Goal: Navigation & Orientation: Find specific page/section

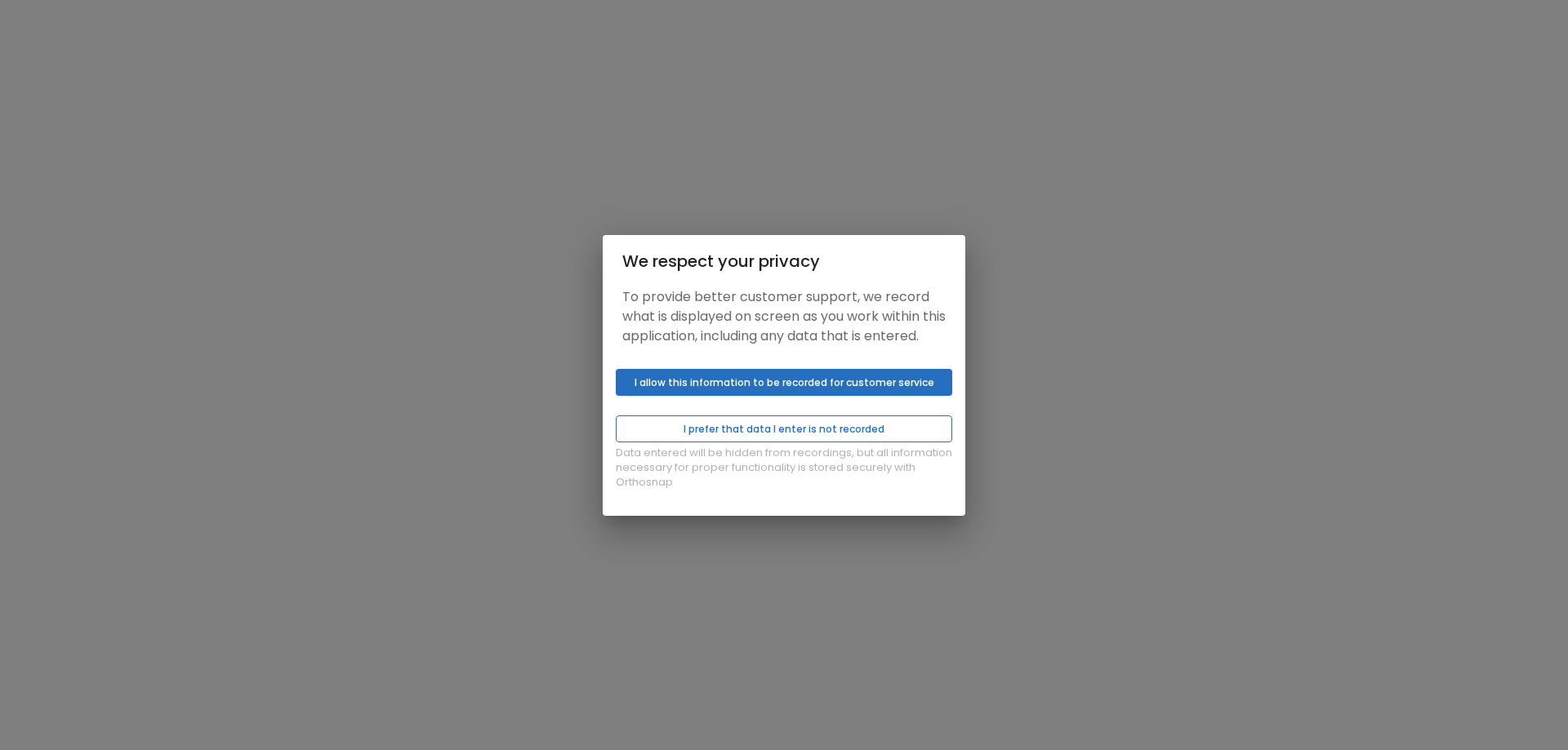
click at [927, 436] on button "I prefer that data I enter is not recorded" at bounding box center [784, 429] width 337 height 27
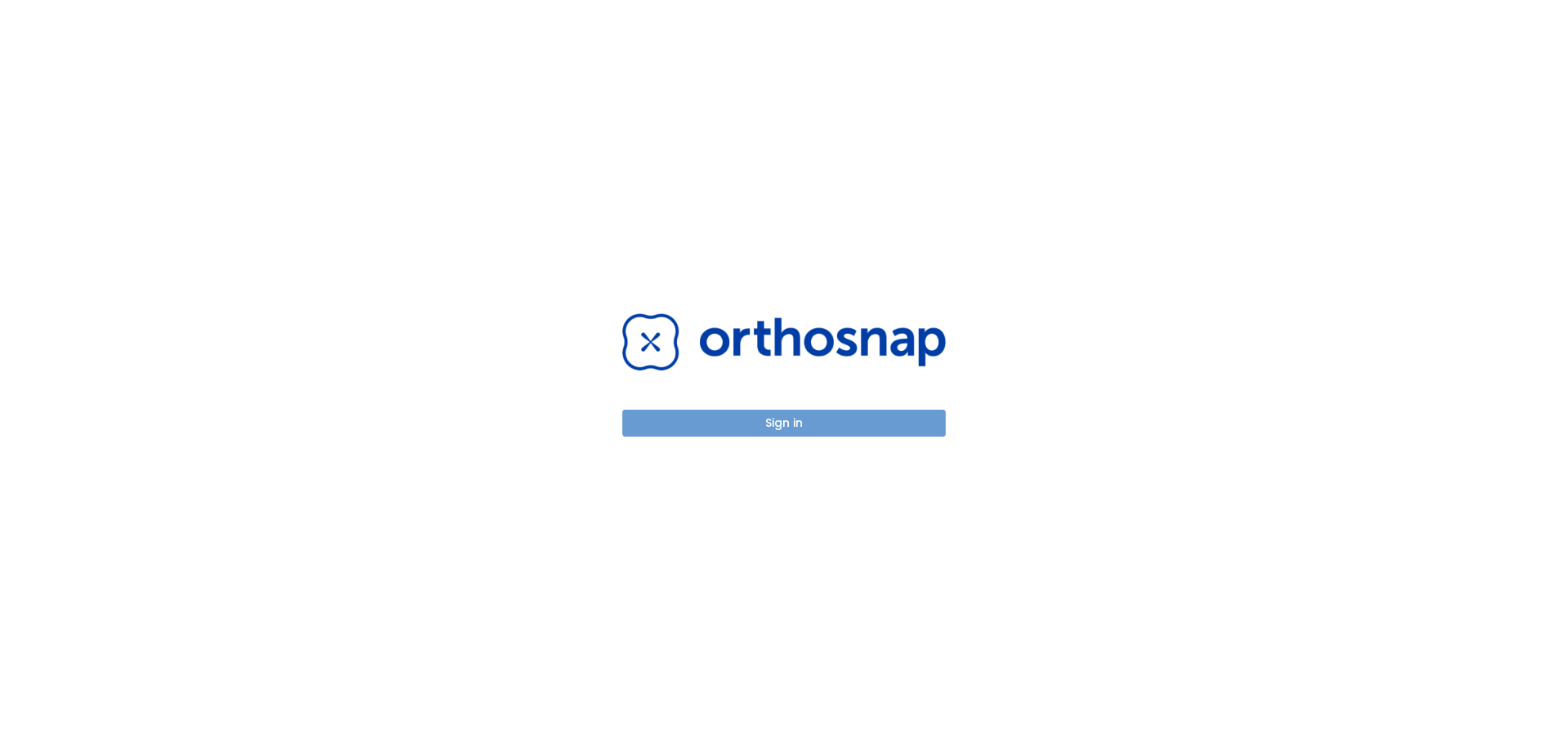
click at [917, 425] on button "Sign in" at bounding box center [784, 423] width 323 height 27
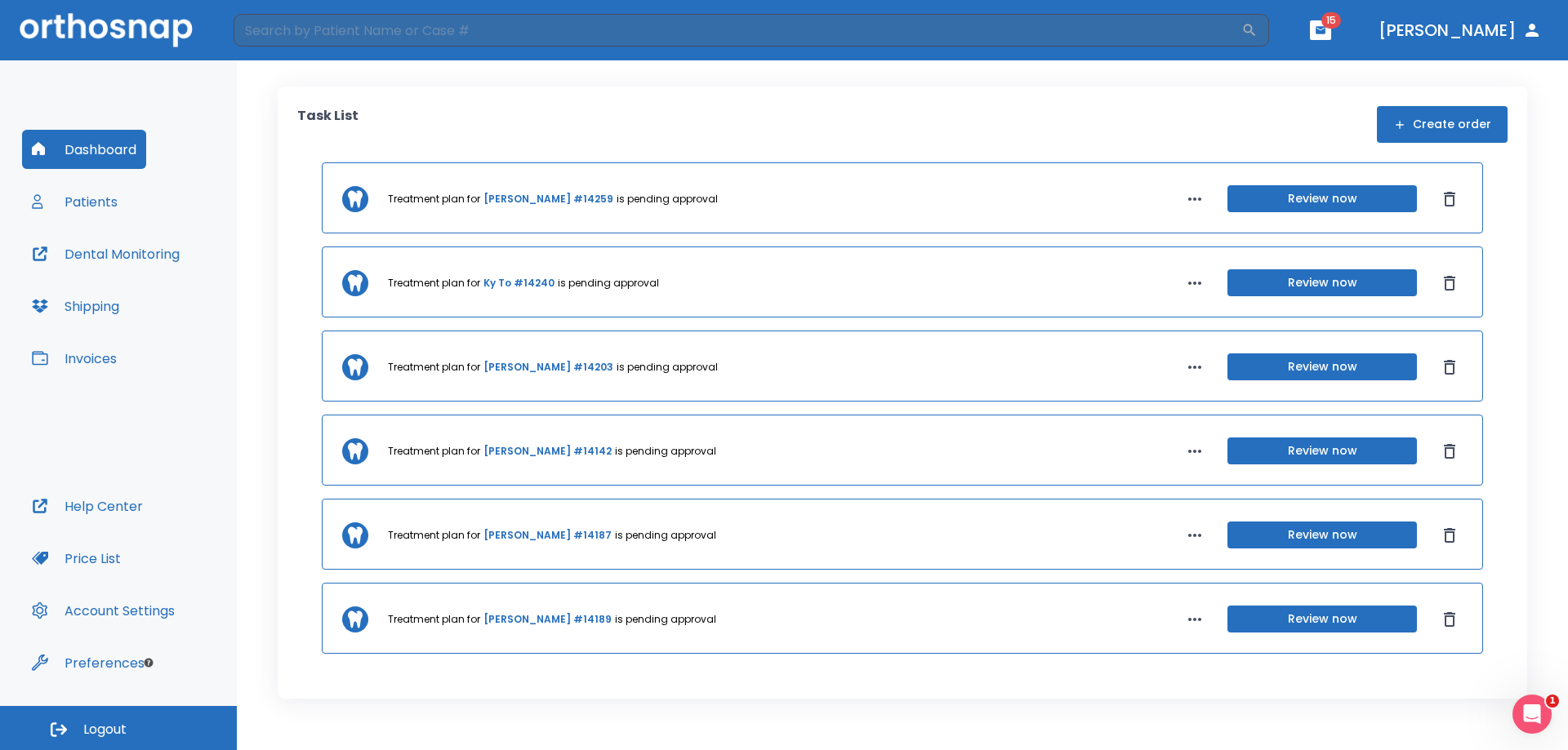
click at [105, 196] on button "Patients" at bounding box center [75, 202] width 105 height 39
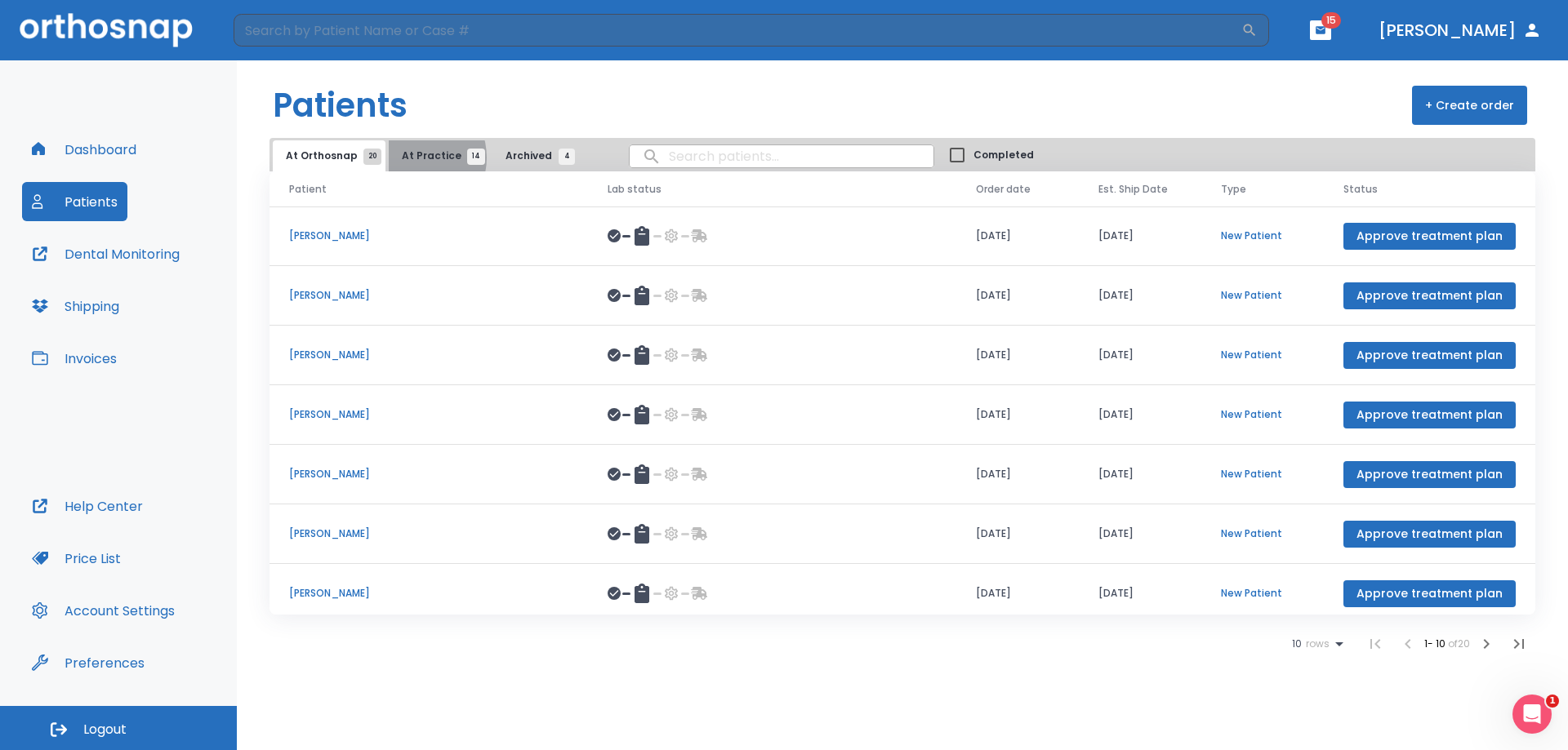
click at [409, 157] on span "At Practice 14" at bounding box center [438, 156] width 74 height 14
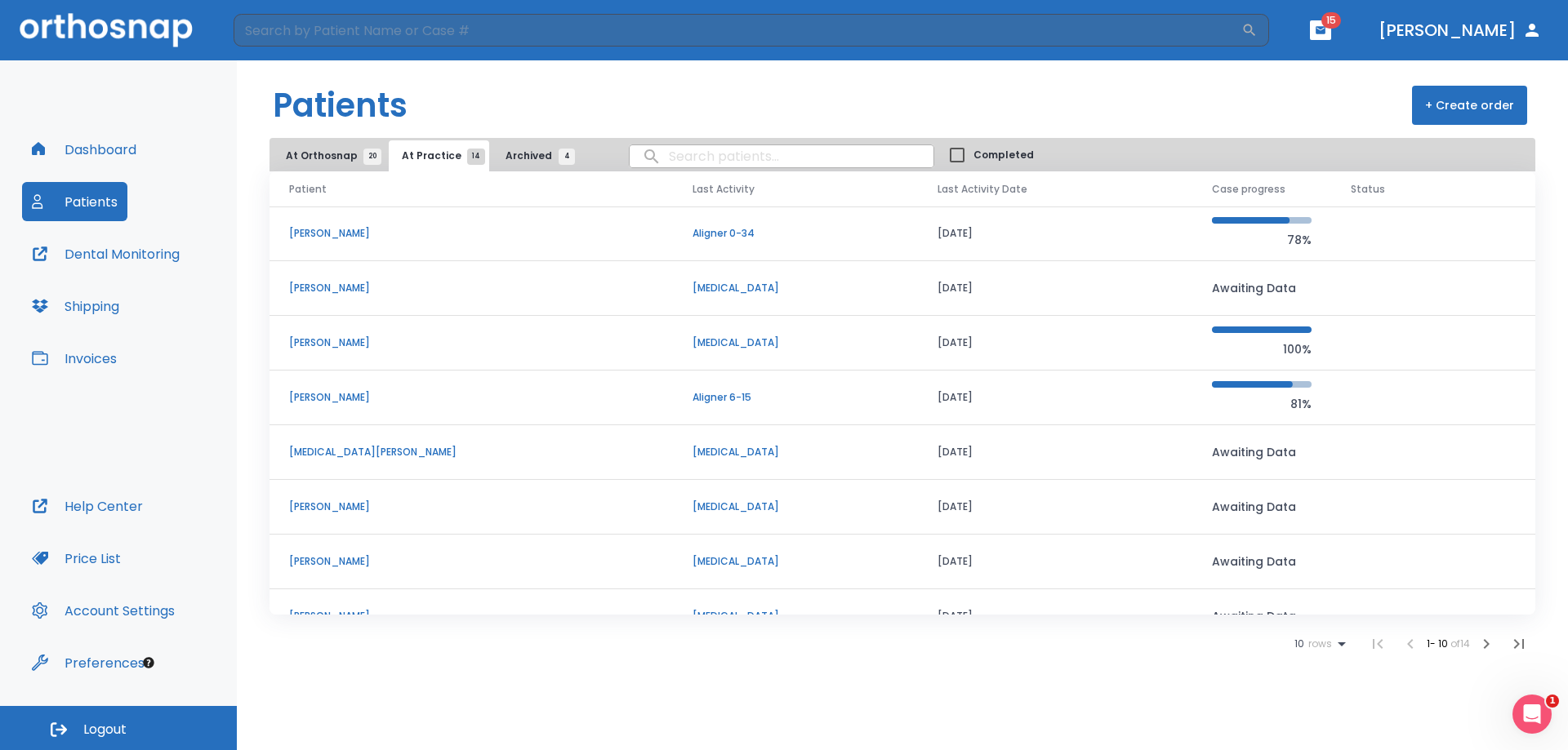
scroll to position [139, 0]
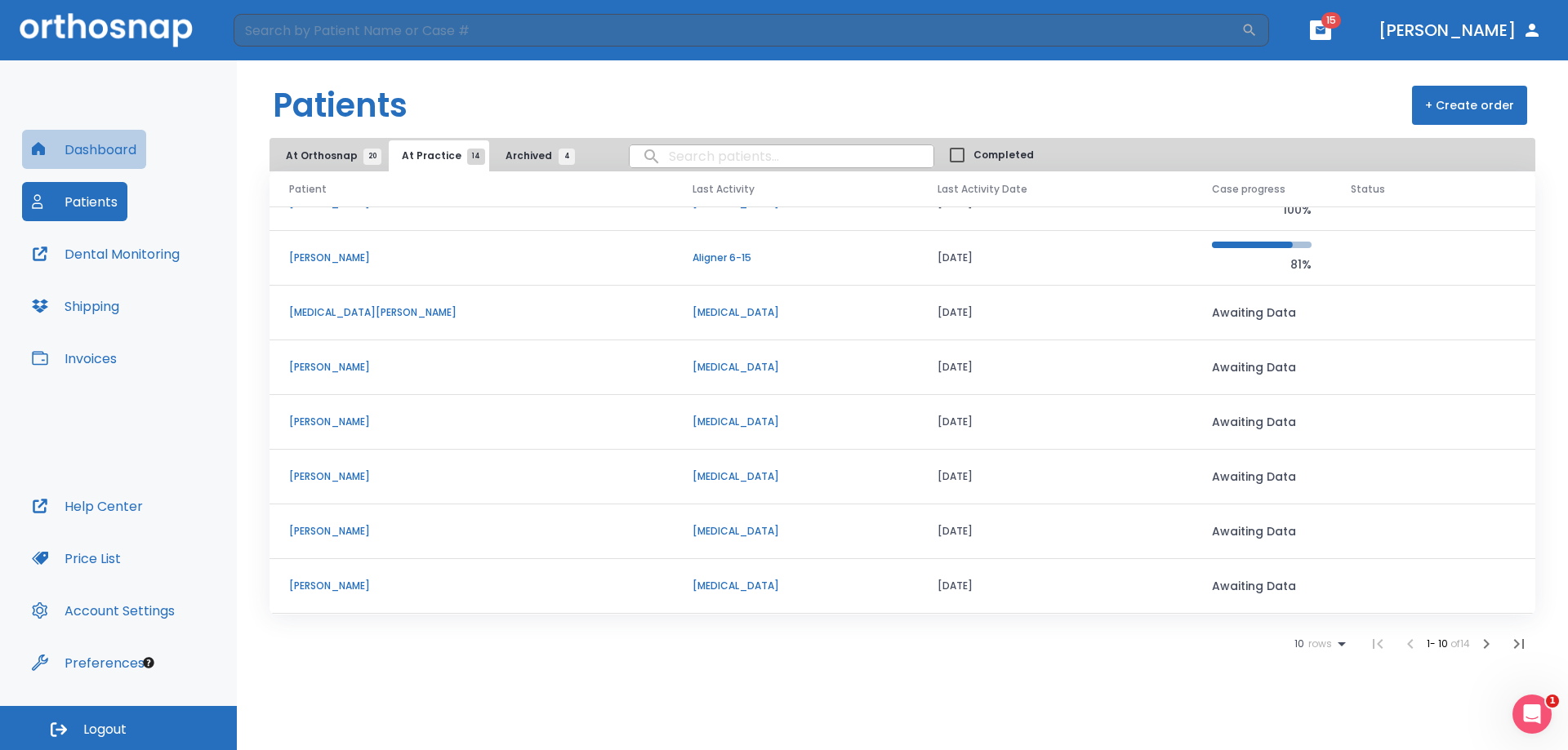
click at [108, 151] on button "Dashboard" at bounding box center [84, 150] width 124 height 39
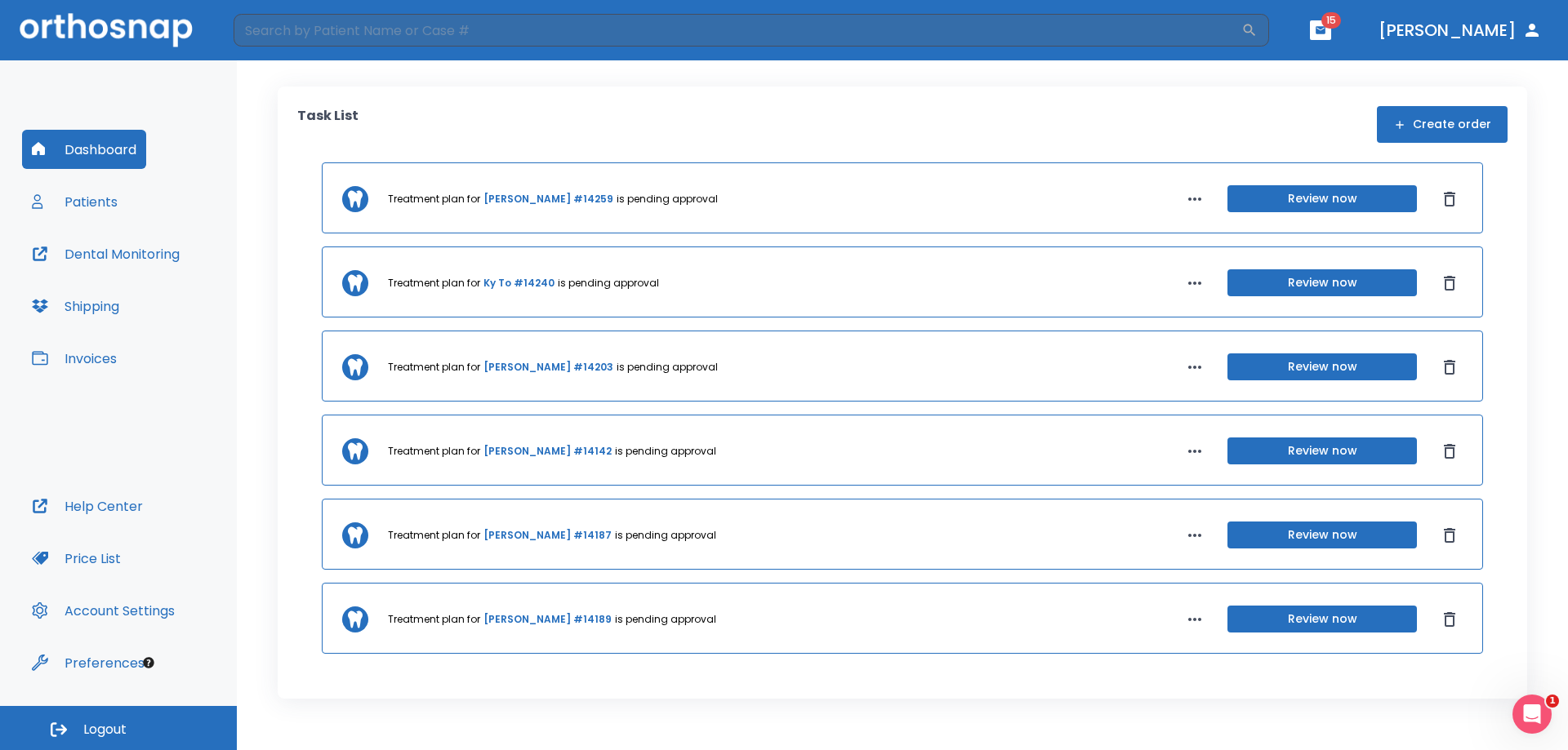
click at [110, 204] on button "Patients" at bounding box center [75, 202] width 105 height 39
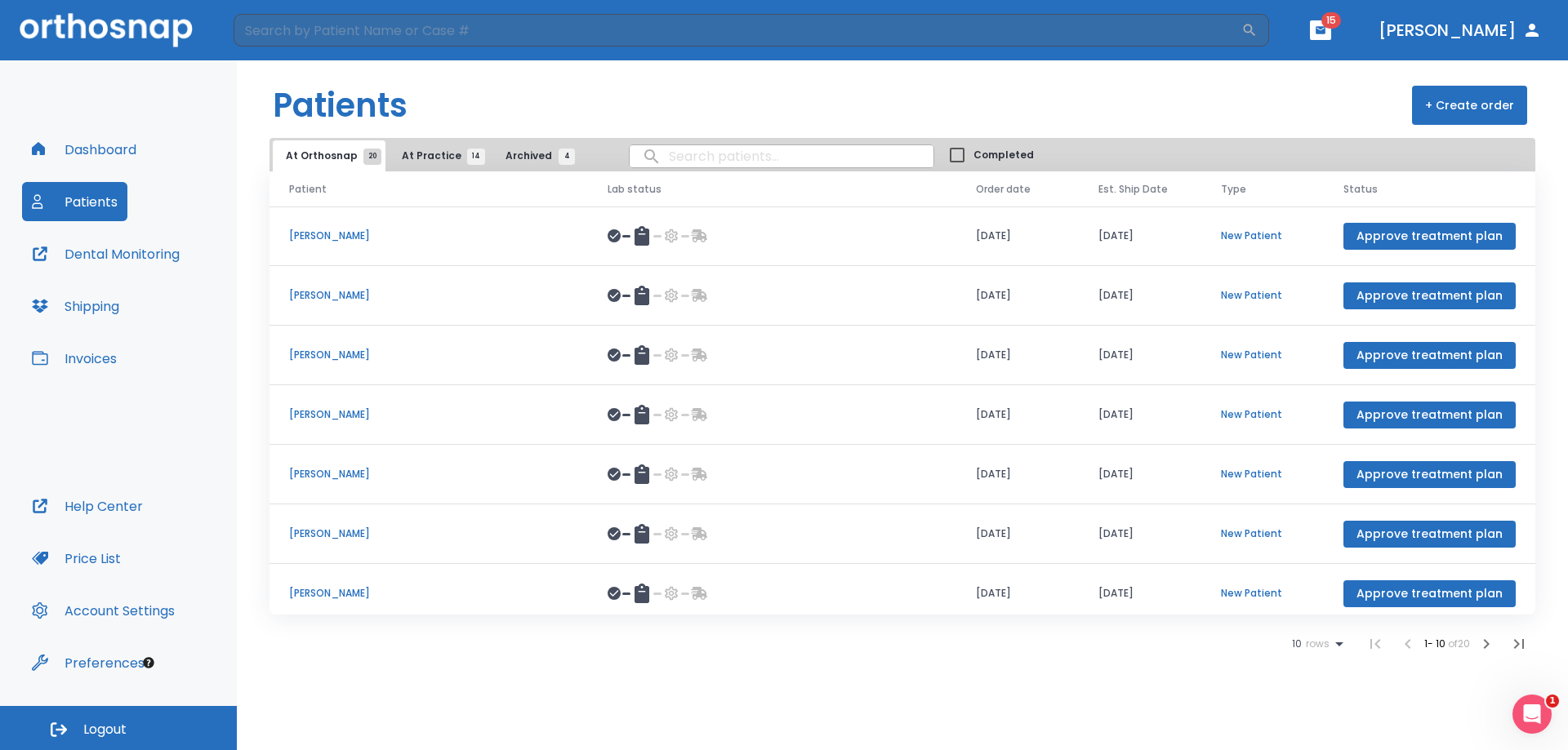
click at [696, 162] on input "search" at bounding box center [781, 156] width 304 height 31
type input "le"
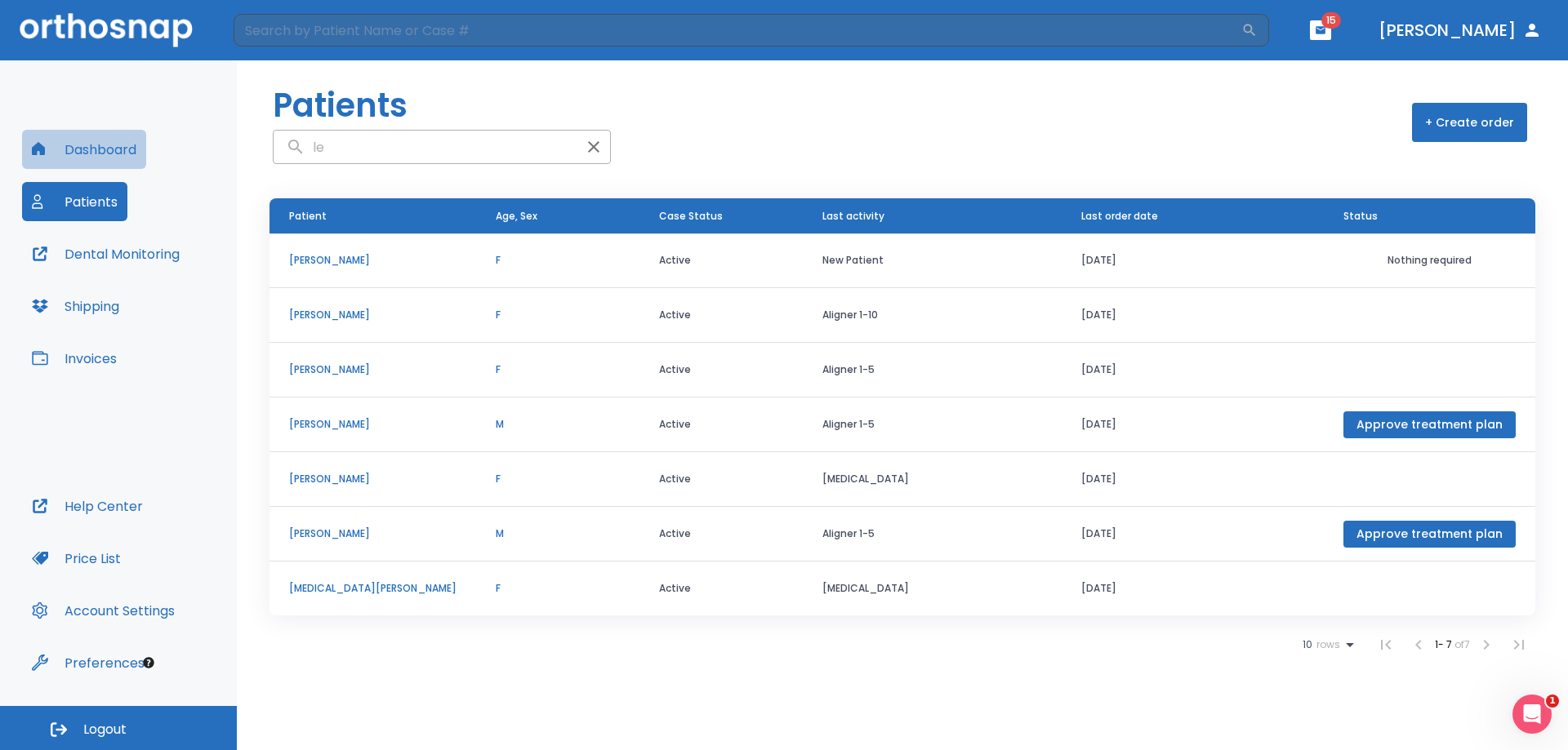
click at [112, 156] on button "Dashboard" at bounding box center [84, 150] width 124 height 39
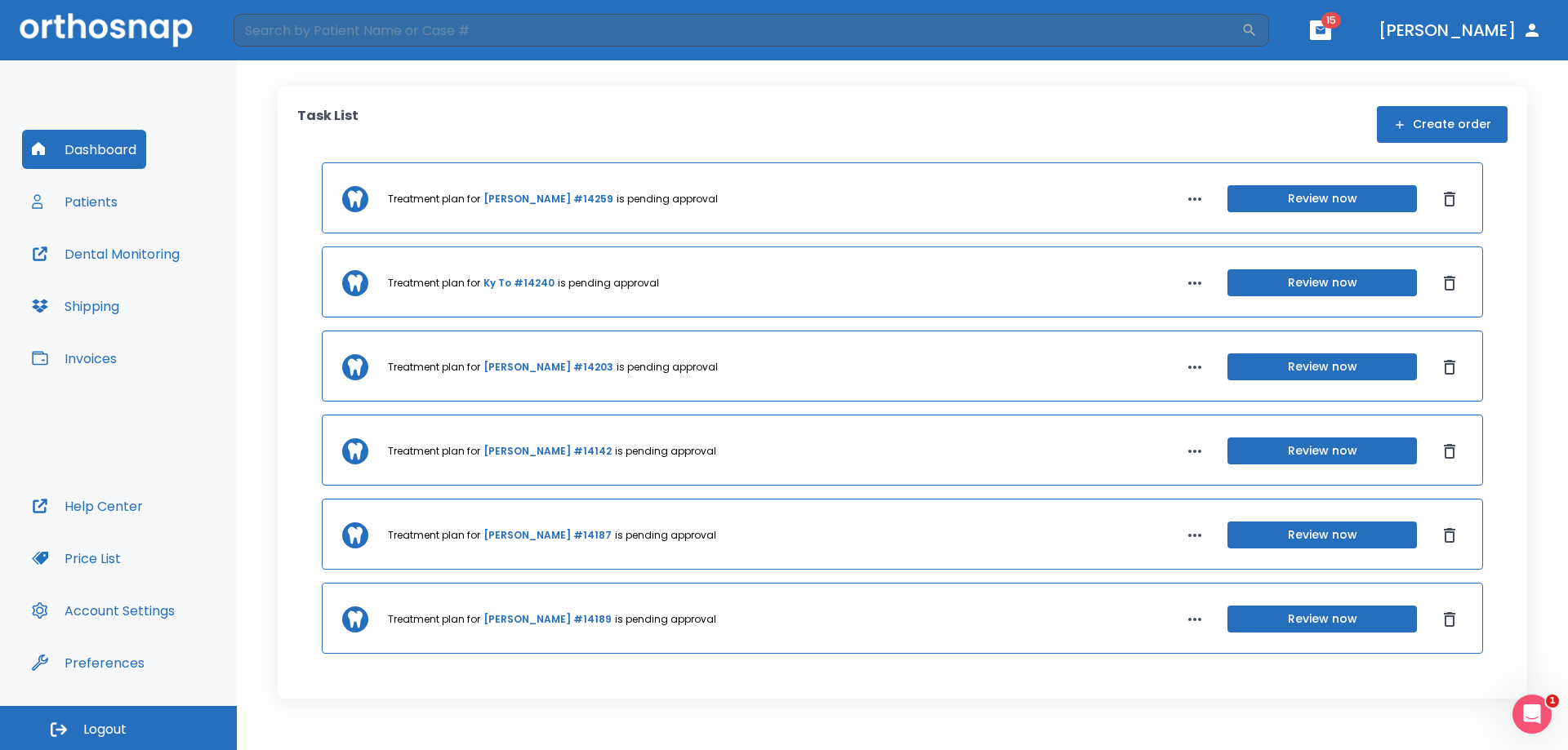
click at [111, 143] on button "Dashboard" at bounding box center [84, 150] width 124 height 39
click at [1105, 135] on div "Task List Create order" at bounding box center [902, 124] width 1210 height 37
click at [70, 205] on button "Patients" at bounding box center [75, 202] width 105 height 39
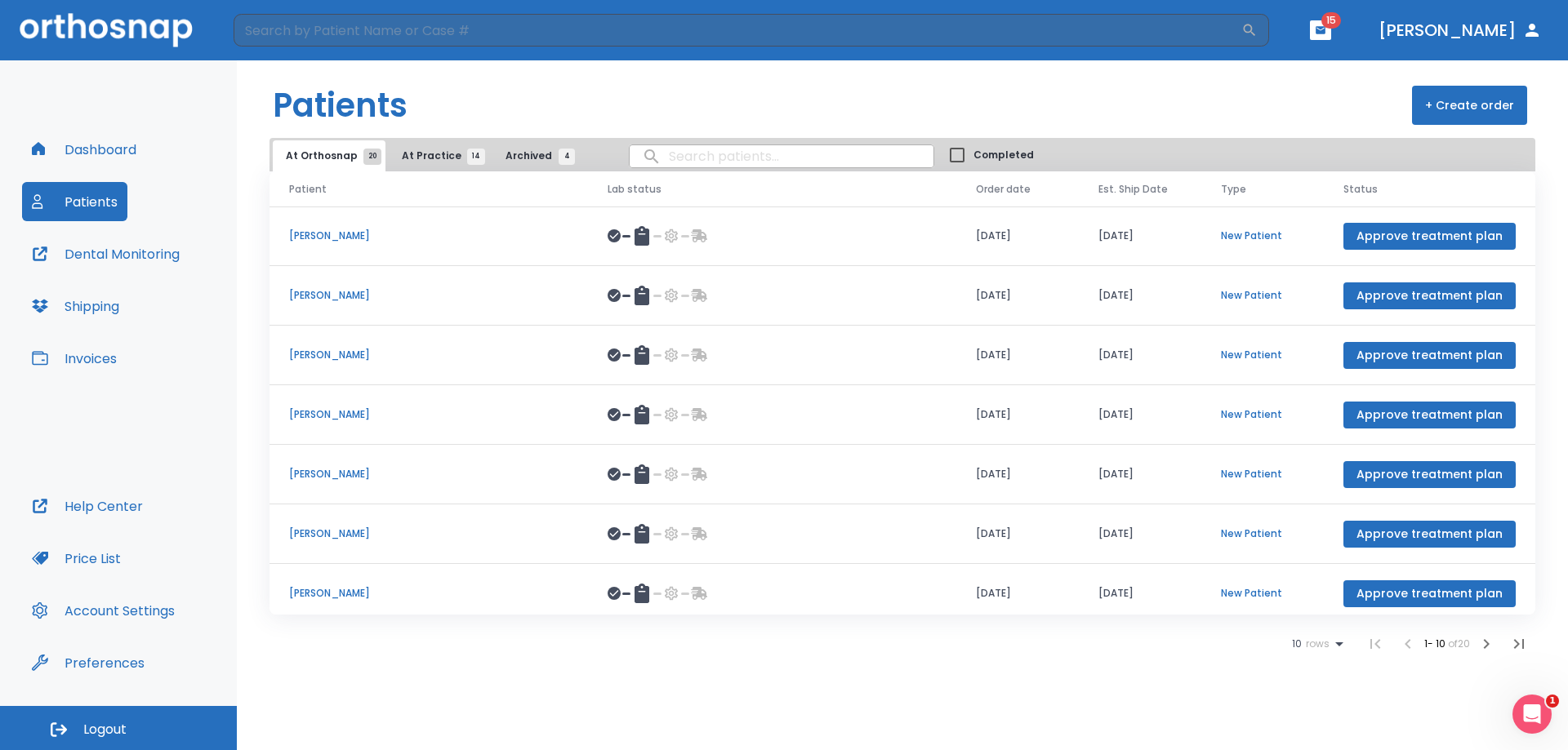
click at [702, 154] on input "search" at bounding box center [781, 156] width 304 height 31
type input "[PERSON_NAME]"
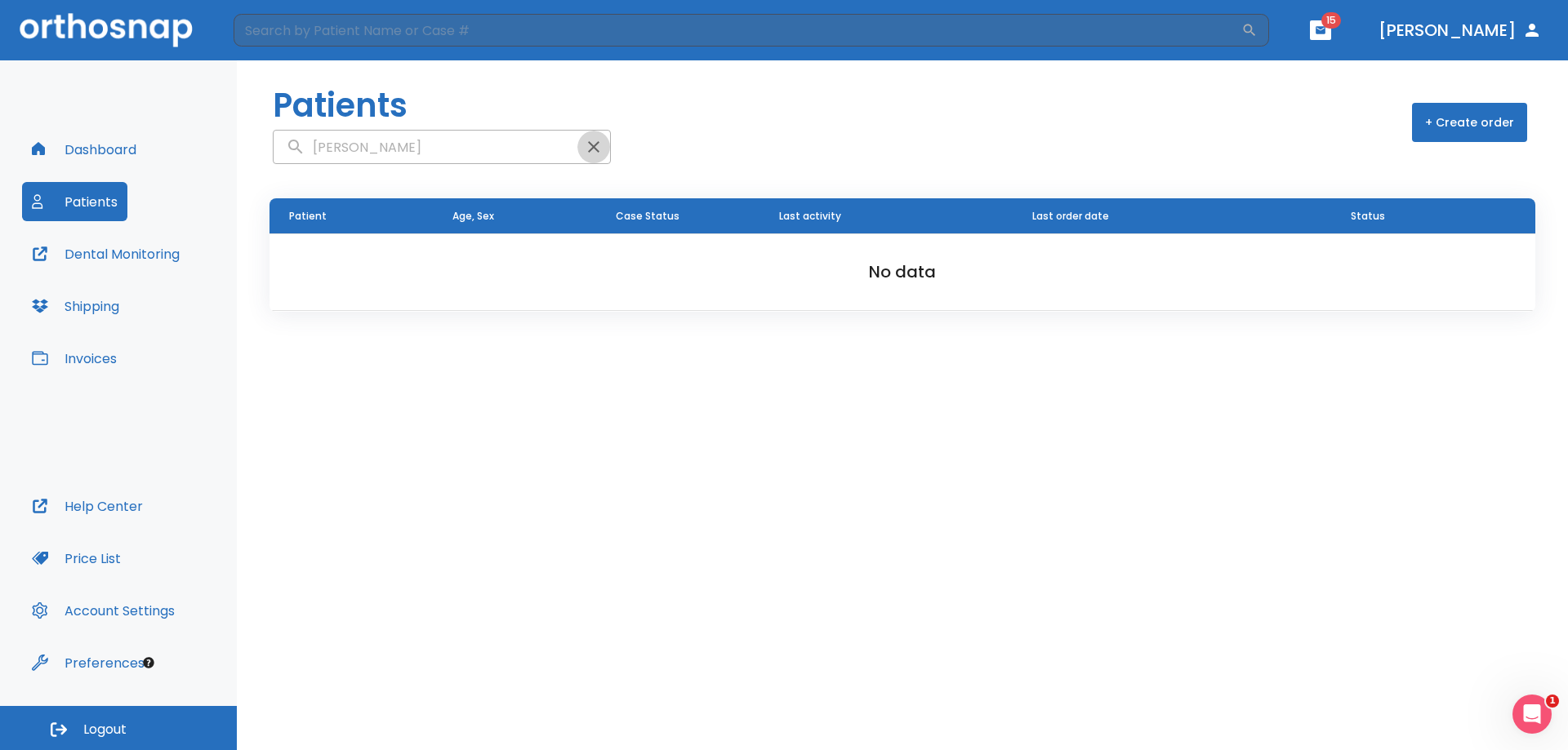
click at [584, 141] on icon "button" at bounding box center [594, 146] width 20 height 20
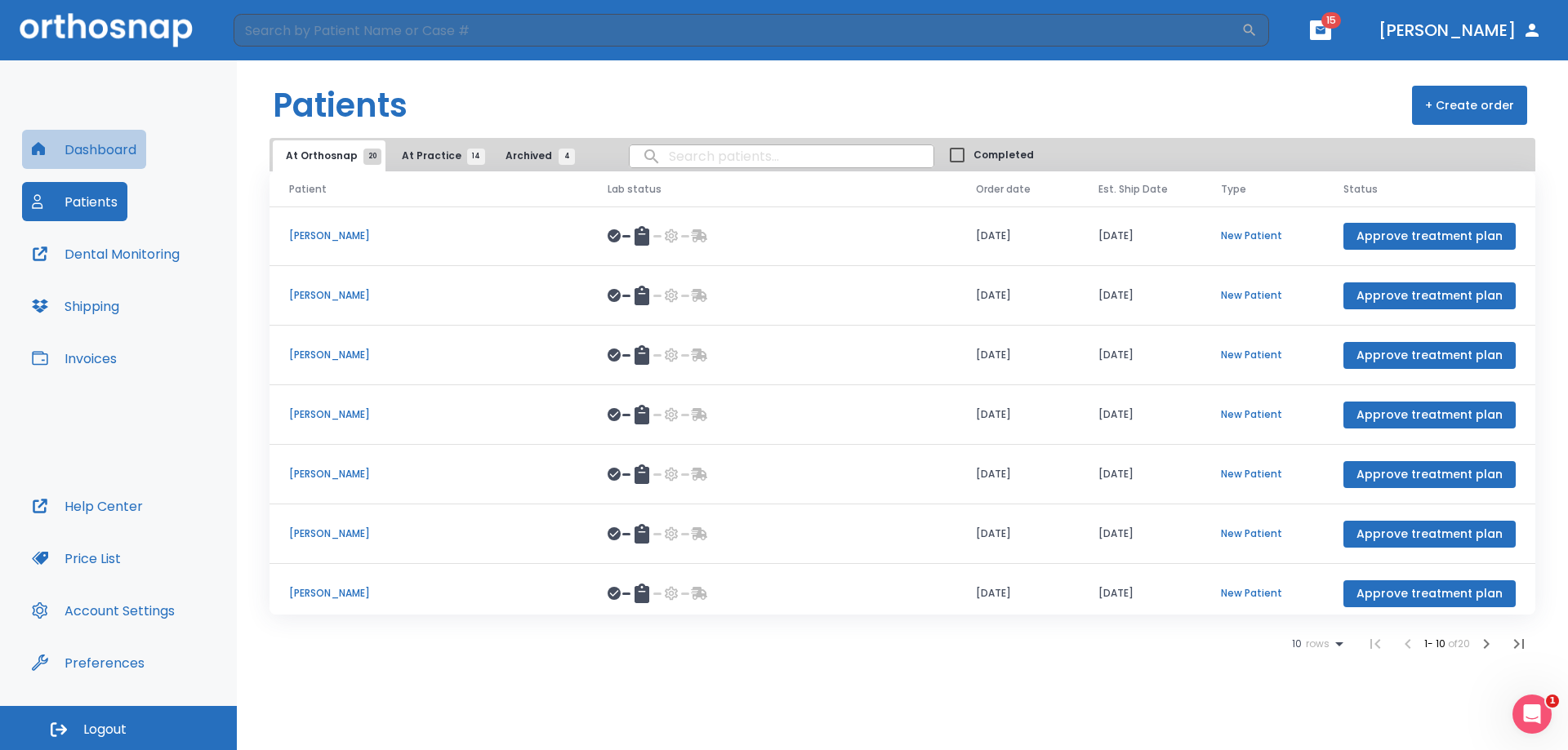
click at [101, 139] on button "Dashboard" at bounding box center [84, 150] width 124 height 39
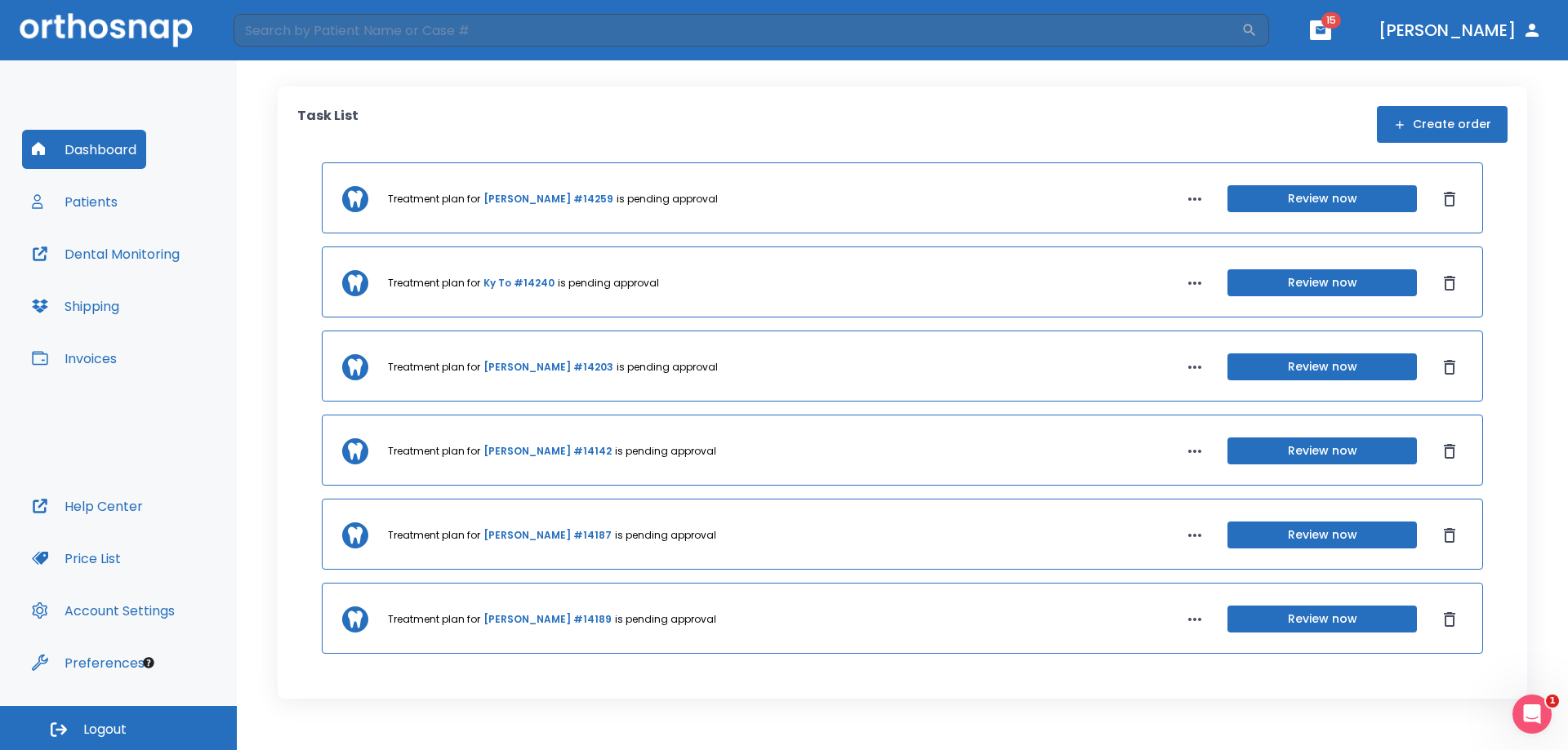
click at [84, 173] on div "Dashboard Patients Dental Monitoring Shipping Invoices" at bounding box center [118, 309] width 193 height 357
click at [93, 200] on button "Patients" at bounding box center [75, 202] width 105 height 39
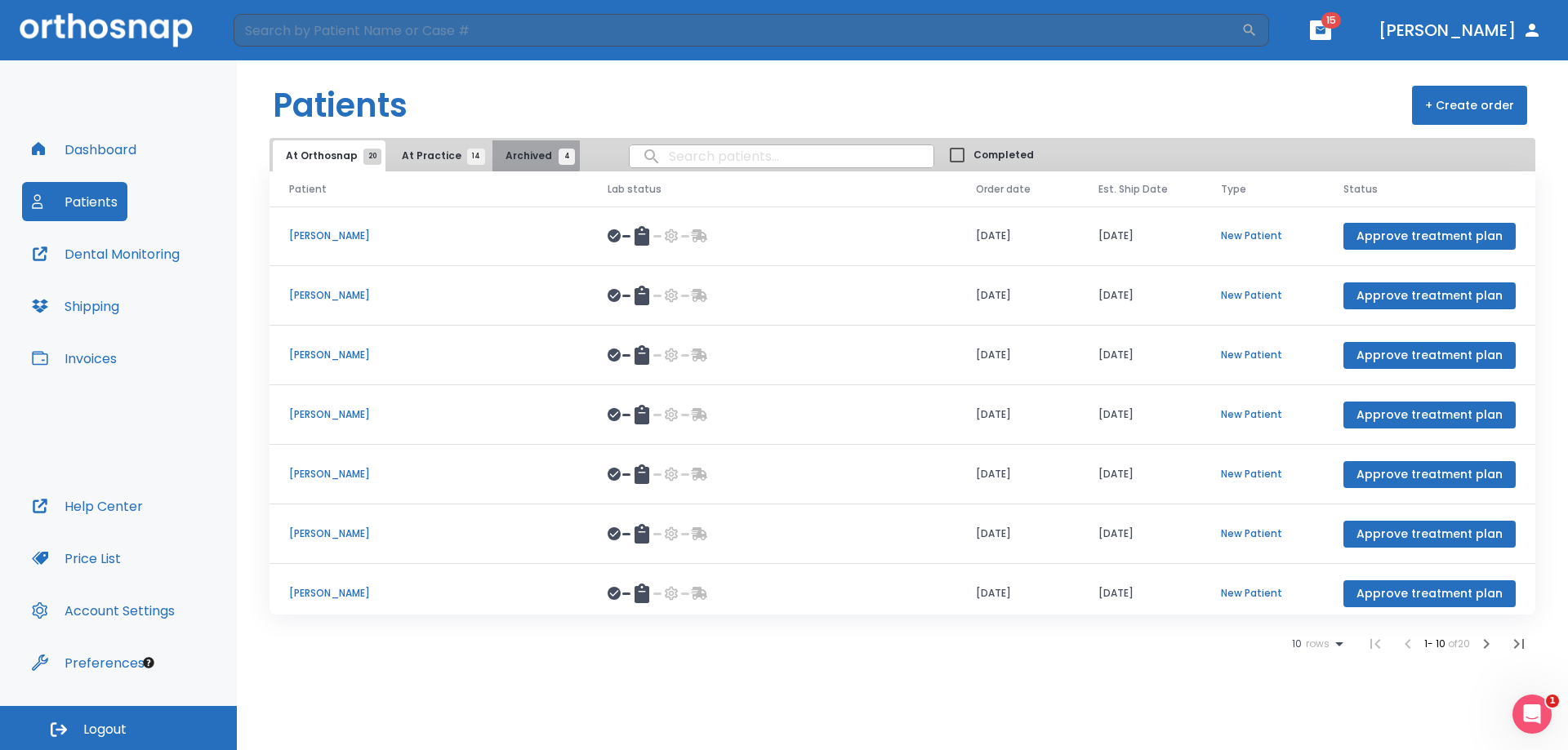
click at [518, 154] on span "Archived 4" at bounding box center [536, 156] width 61 height 14
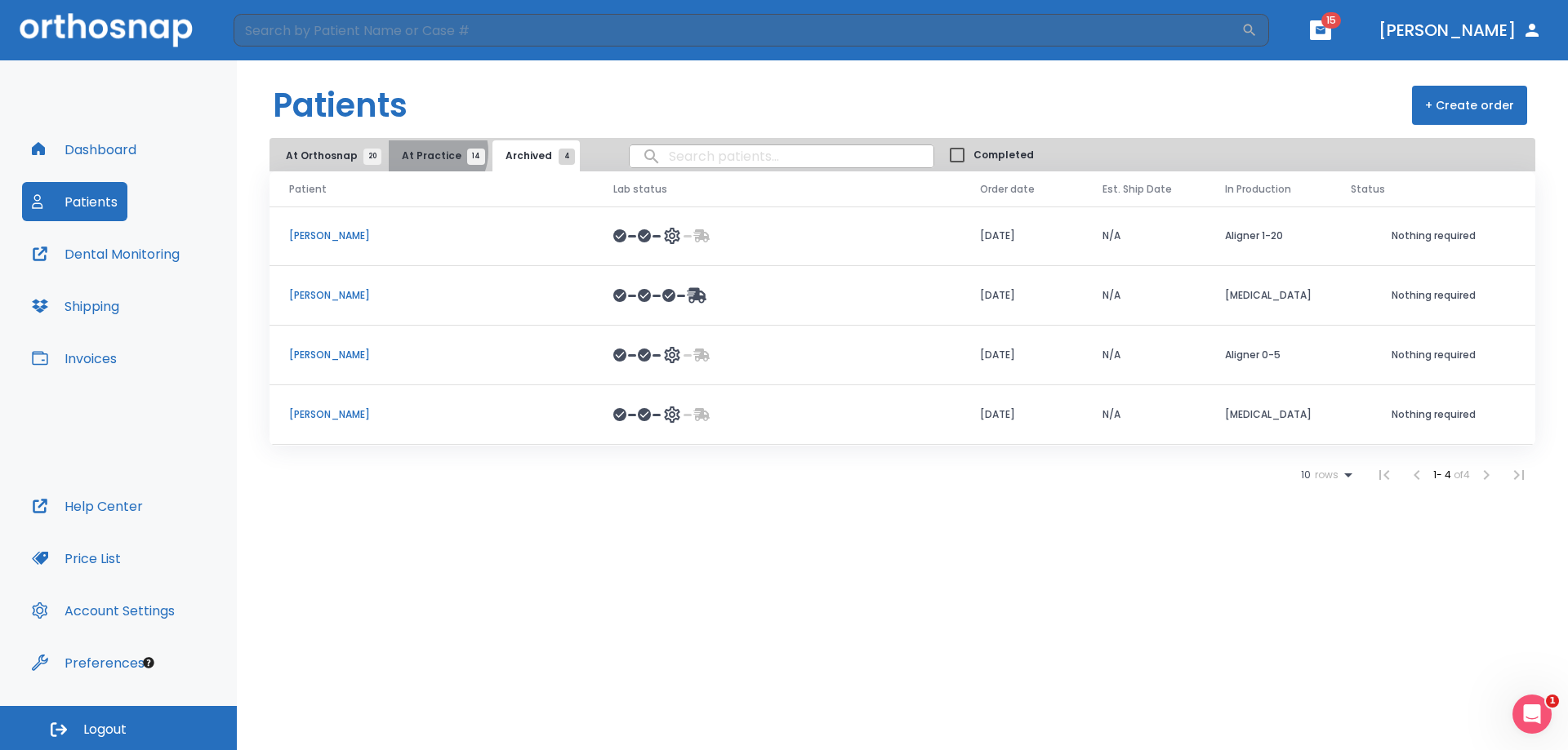
click at [425, 152] on span "At Practice 14" at bounding box center [438, 156] width 74 height 14
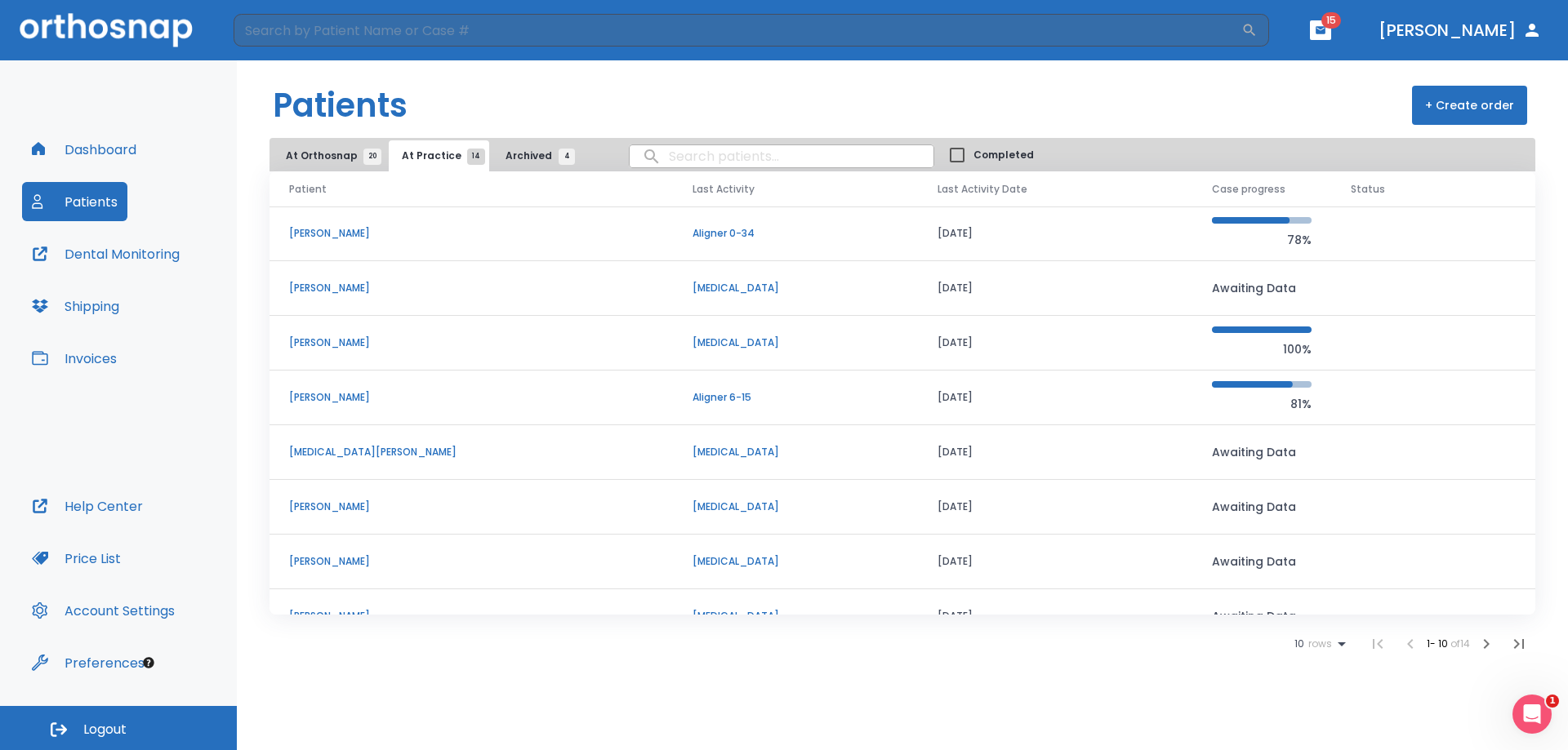
click at [338, 134] on header "Patients + Create order" at bounding box center [901, 99] width 1331 height 77
click at [332, 157] on span "At Orthosnap 20" at bounding box center [329, 156] width 87 height 14
